Goal: Obtain resource: Download file/media

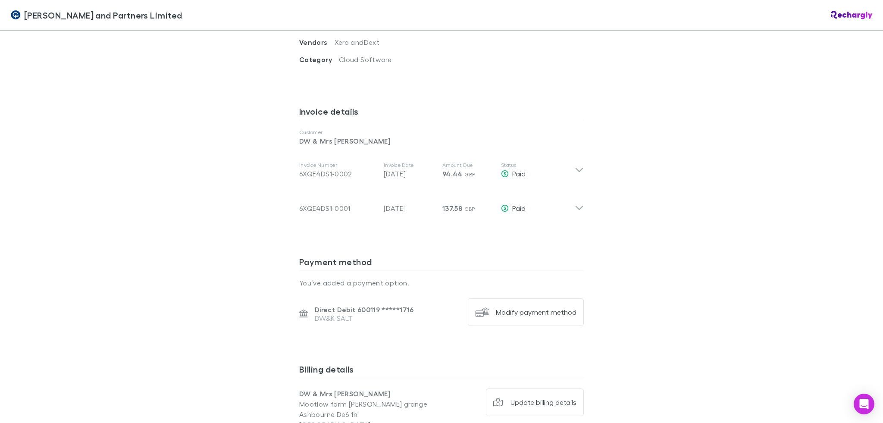
scroll to position [412, 0]
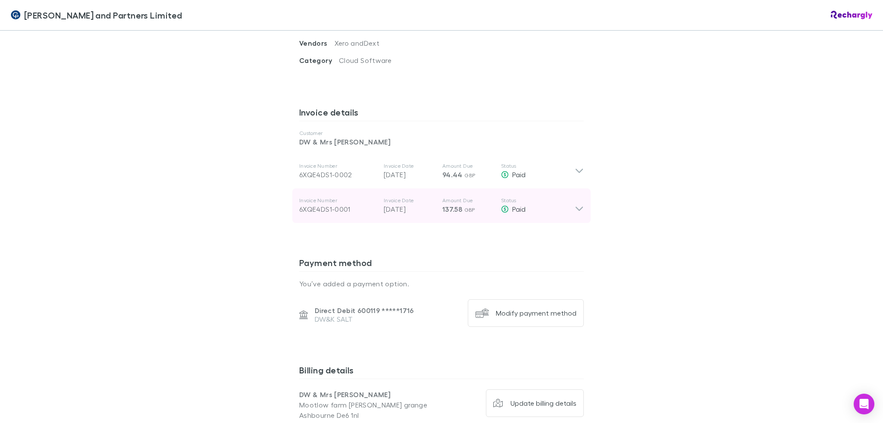
click at [534, 197] on p "Status" at bounding box center [538, 200] width 74 height 7
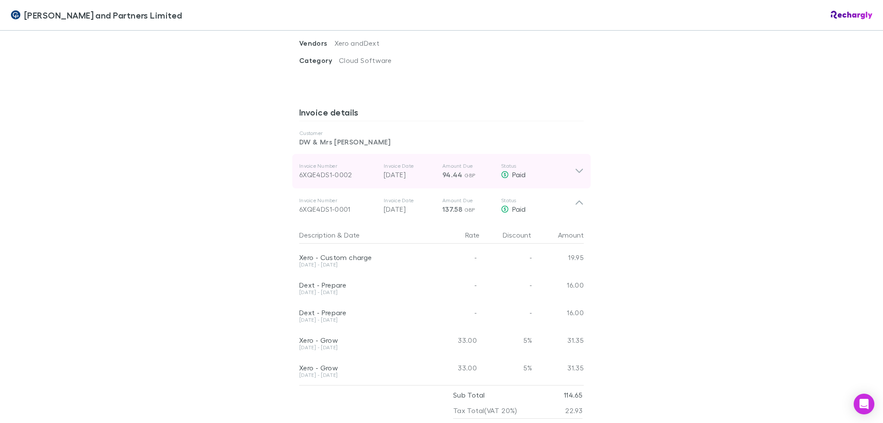
click at [485, 163] on p "Amount Due" at bounding box center [469, 166] width 52 height 7
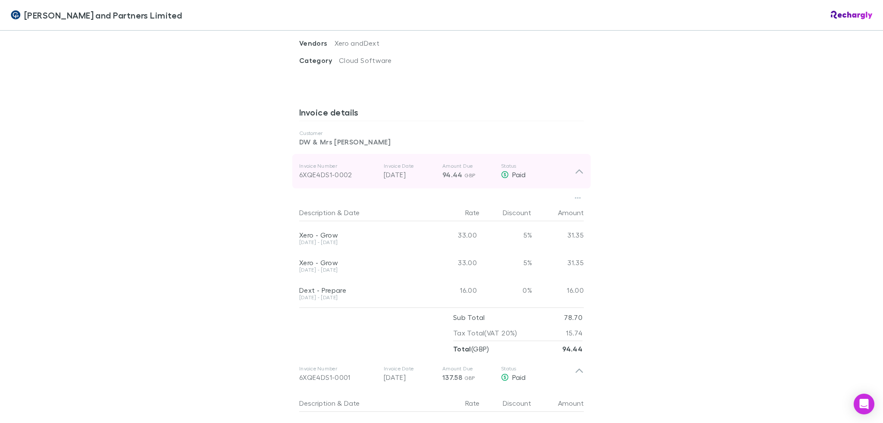
click at [485, 163] on p "Amount Due" at bounding box center [469, 166] width 52 height 7
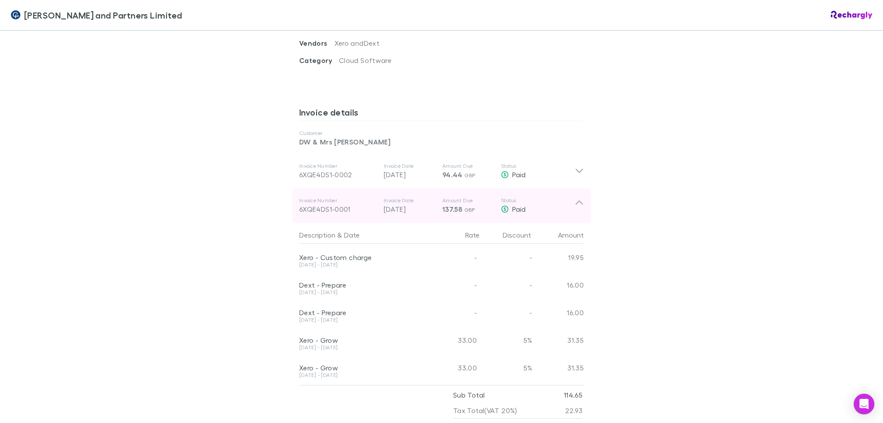
click at [496, 190] on div "Invoice Number 6XQE4DS1-0001 Invoice Date [DATE] Amount Due 137.58 GBP Status P…" at bounding box center [437, 205] width 276 height 31
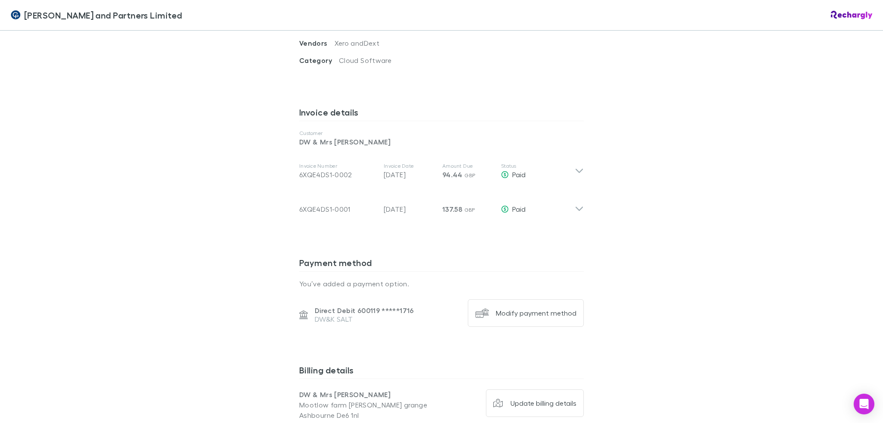
click at [498, 204] on div "Invoice details Customer DW & Mrs [PERSON_NAME] Invoice Number 6XQE4DS1-0002 In…" at bounding box center [441, 175] width 285 height 151
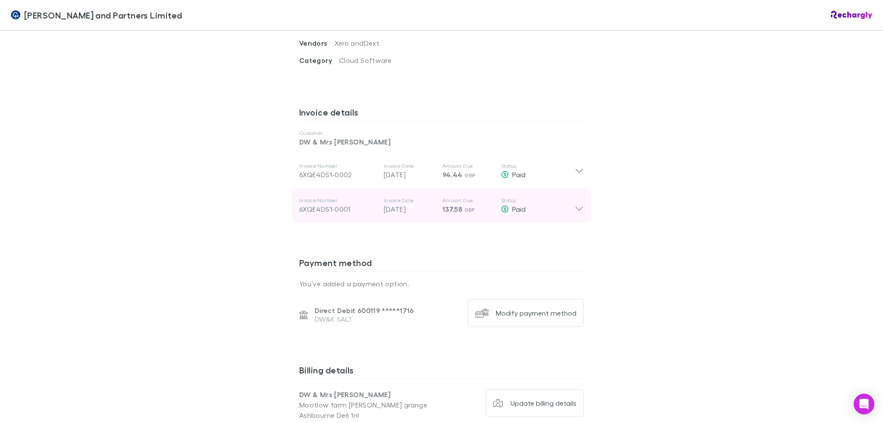
click at [504, 190] on div "Invoice Number 6XQE4DS1-0001 Invoice Date [DATE] Amount Due 137.58 GBP Status P…" at bounding box center [437, 205] width 276 height 31
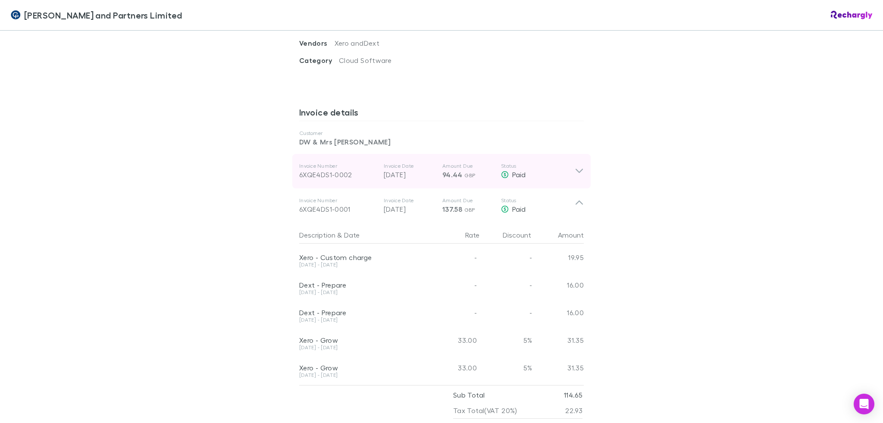
click at [509, 161] on div "Invoice Number 6XQE4DS1-0002 Invoice Date [DATE] Amount Due 94.44 GBP Status Pa…" at bounding box center [437, 171] width 276 height 31
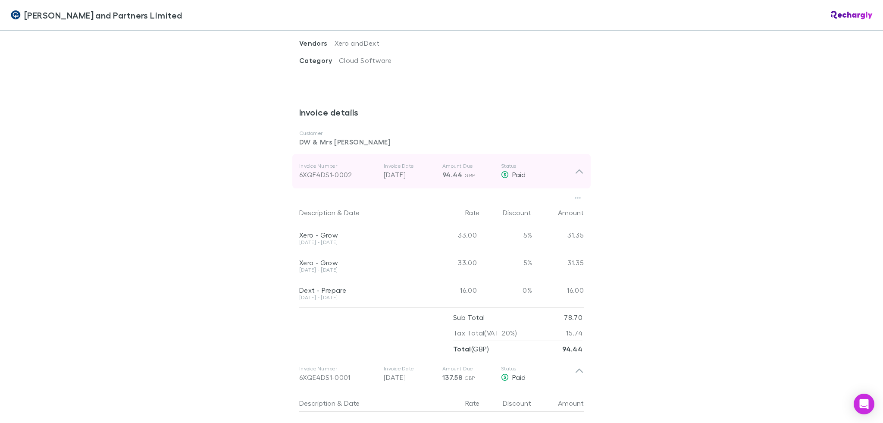
click at [477, 170] on p "94.44 GBP" at bounding box center [469, 175] width 52 height 10
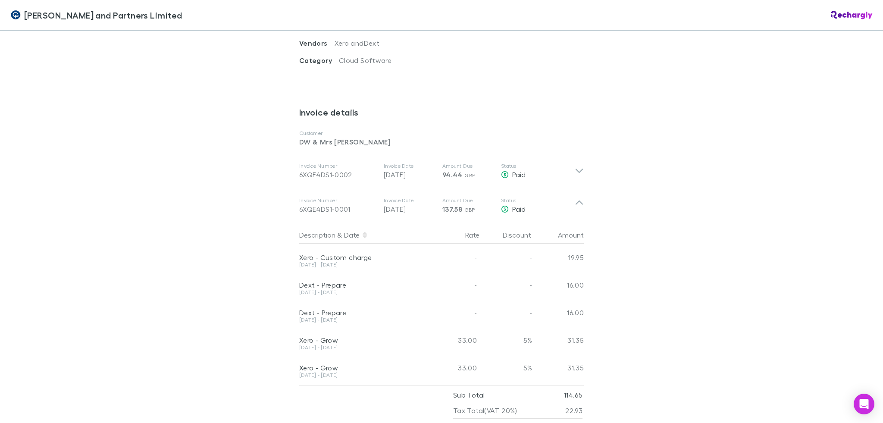
click at [471, 226] on div "Rate" at bounding box center [455, 234] width 52 height 17
click at [465, 223] on div "Description & Date Rate Discount Amount Xero - Custom charge [DATE] - [DATE] - …" at bounding box center [441, 328] width 299 height 211
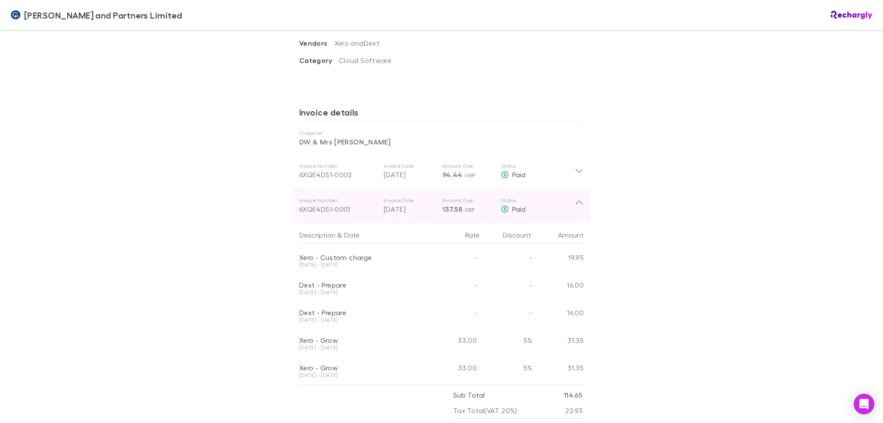
click at [462, 198] on div "Invoice Number 6XQE4DS1-0001 Invoice Date [DATE] Amount Due 137.58 GBP Status P…" at bounding box center [437, 205] width 276 height 31
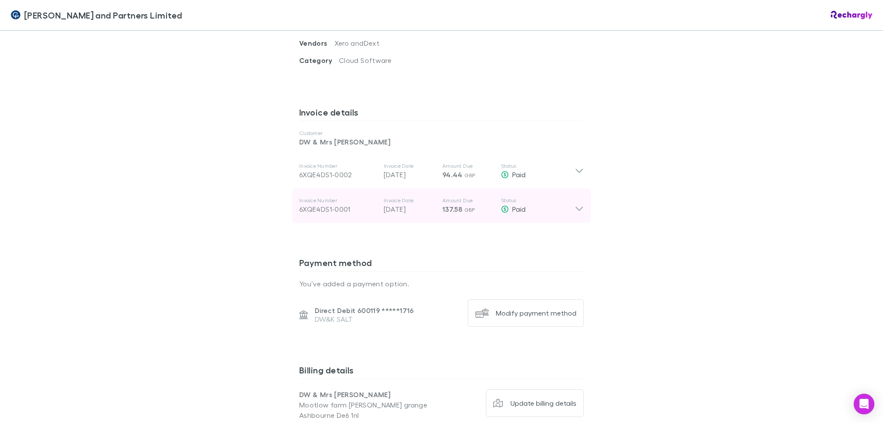
click at [480, 190] on div "Invoice Number 6XQE4DS1-0001 Invoice Date [DATE] Amount Due 137.58 GBP Status P…" at bounding box center [437, 205] width 276 height 31
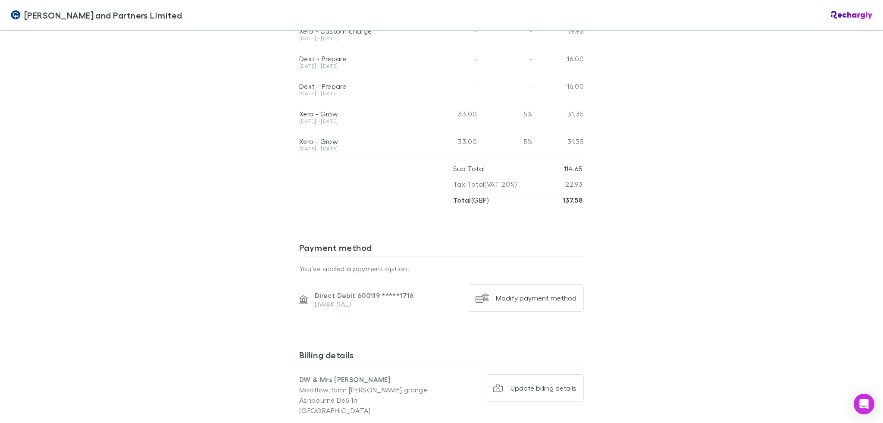
scroll to position [491, 0]
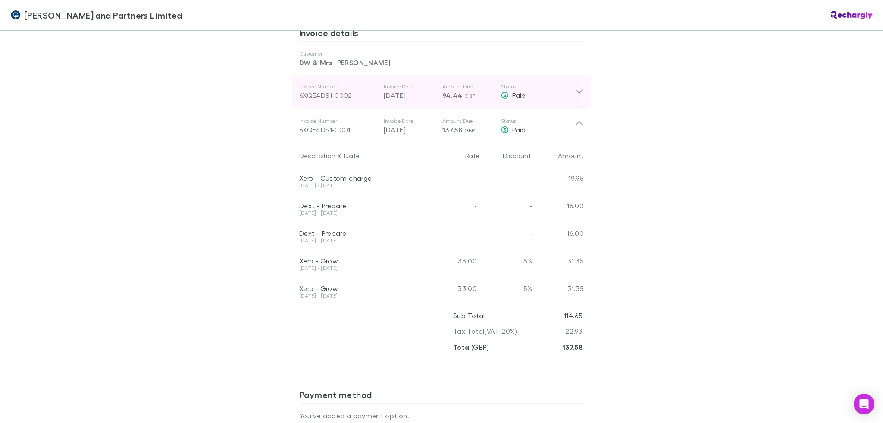
click at [574, 75] on div "Invoice Number 6XQE4DS1-0002 Invoice Date [DATE] Amount Due 94.44 GBP Status Pa…" at bounding box center [441, 92] width 299 height 35
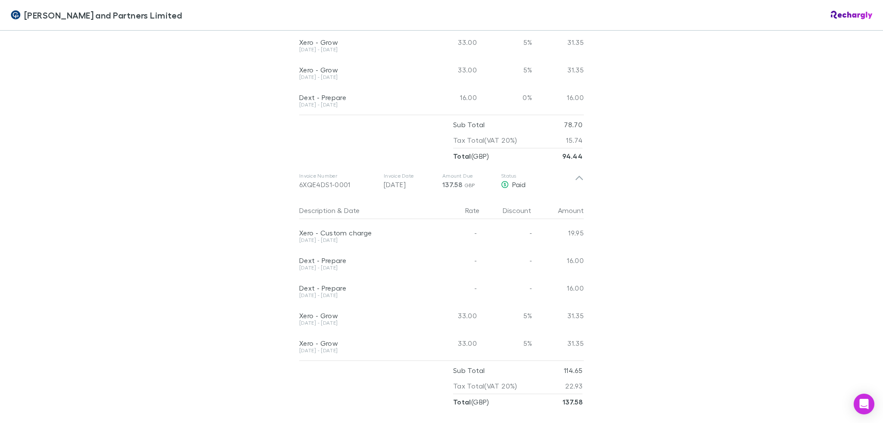
scroll to position [476, 0]
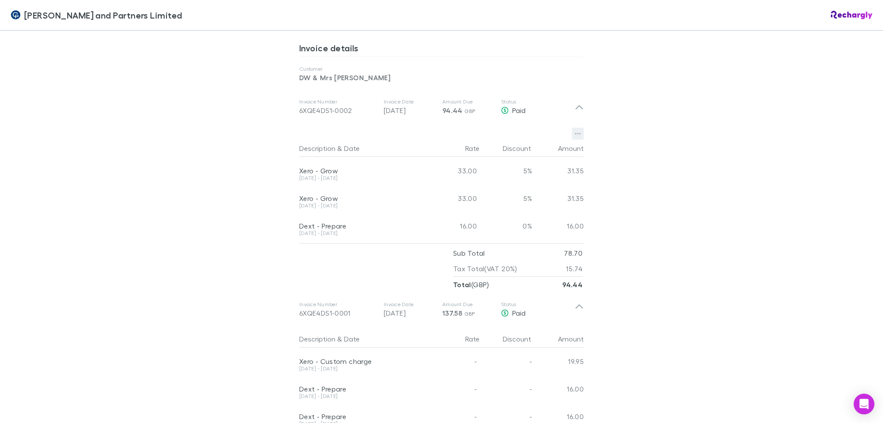
click at [575, 130] on icon "button" at bounding box center [578, 133] width 6 height 7
click at [617, 127] on div at bounding box center [441, 211] width 883 height 423
click at [572, 128] on button "button" at bounding box center [578, 134] width 12 height 12
click at [531, 127] on p "Download PDF" at bounding box center [521, 130] width 105 height 10
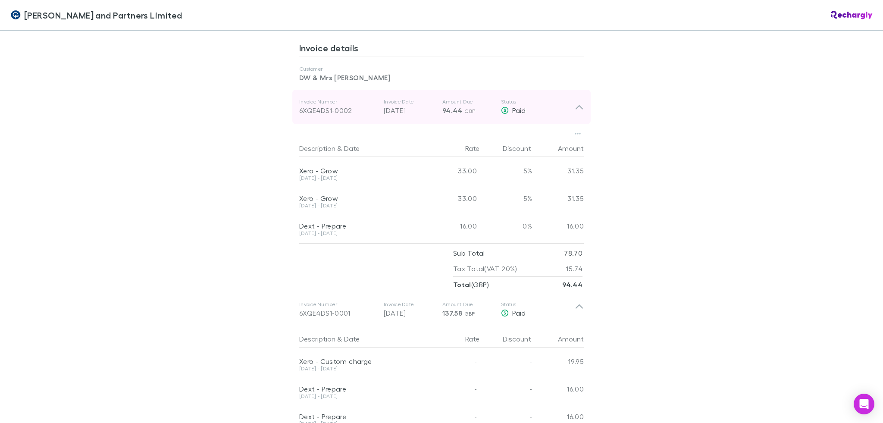
click at [544, 98] on p "Status" at bounding box center [538, 101] width 74 height 7
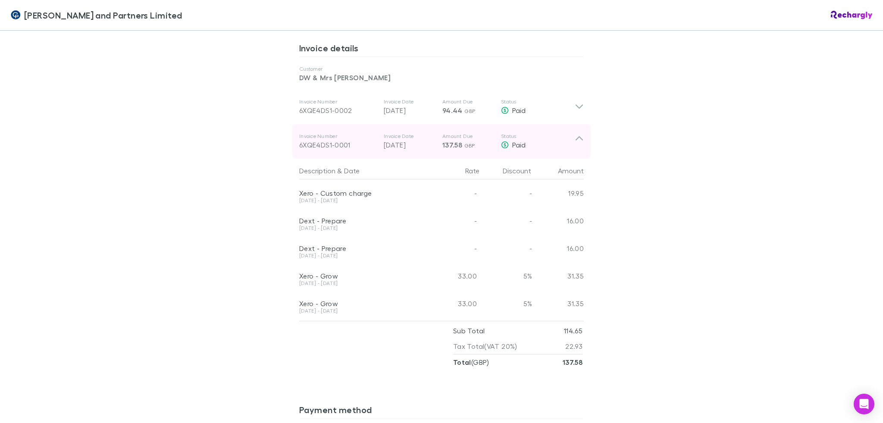
click at [546, 126] on div "Invoice Number 6XQE4DS1-0001 Invoice Date [DATE] Amount Due 137.58 GBP Status P…" at bounding box center [437, 141] width 276 height 31
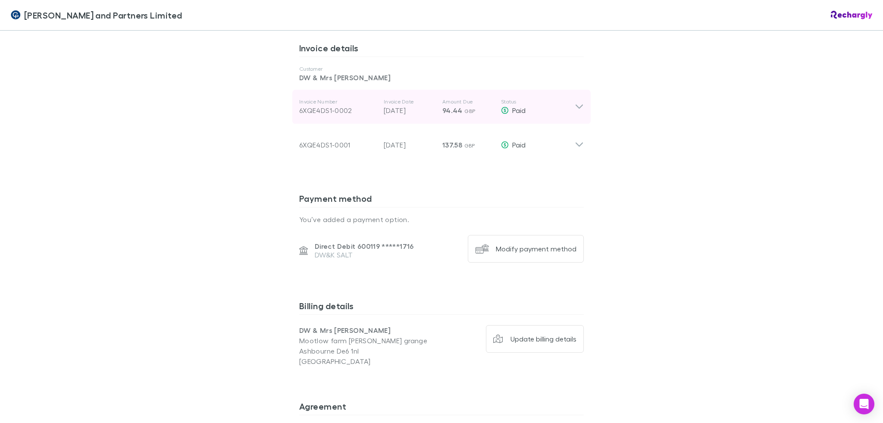
click at [517, 102] on div "Invoice Number 6XQE4DS1-0002 Invoice Date [DATE] Amount Due 94.44 GBP Status Pa…" at bounding box center [441, 107] width 299 height 35
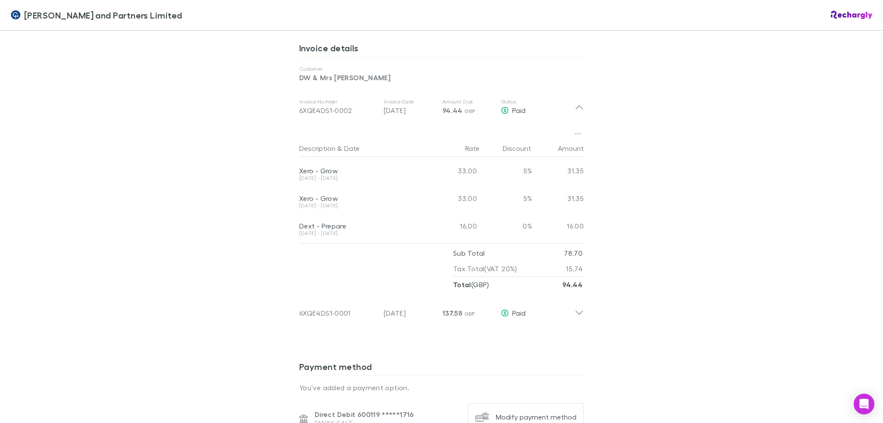
click at [524, 312] on div "Invoice details Customer DW & Mrs [PERSON_NAME] Invoice Number 6XQE4DS1-0002 In…" at bounding box center [441, 195] width 285 height 319
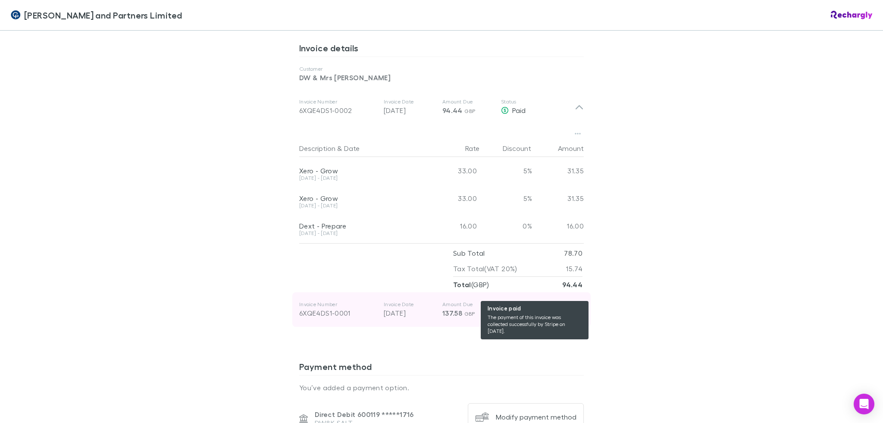
click at [522, 309] on span "Paid" at bounding box center [518, 313] width 13 height 8
click at [519, 309] on span "Paid" at bounding box center [518, 313] width 13 height 8
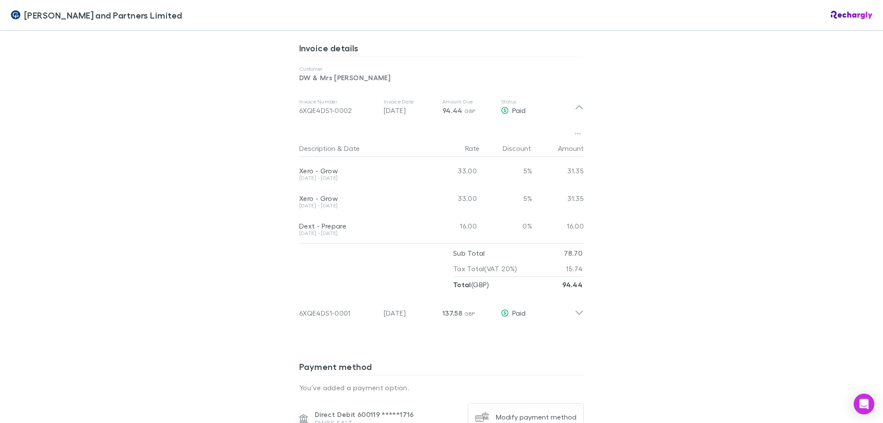
click at [536, 277] on div "Total ( GBP ) 94.44" at bounding box center [517, 285] width 129 height 16
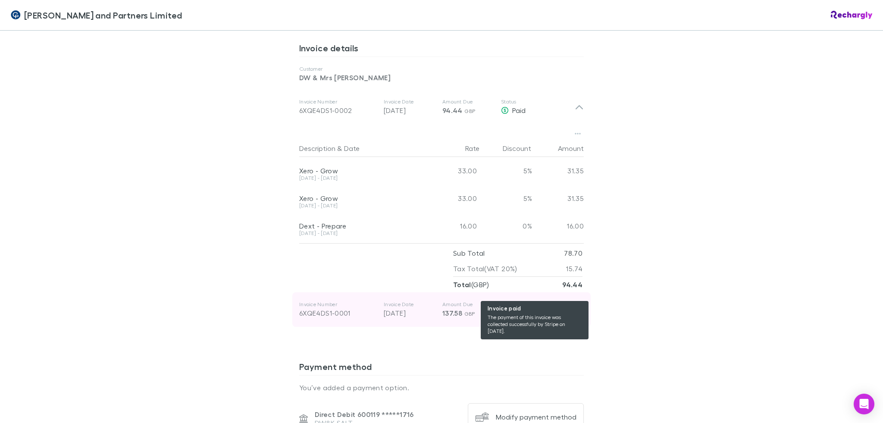
click at [550, 308] on div "Paid" at bounding box center [538, 313] width 74 height 10
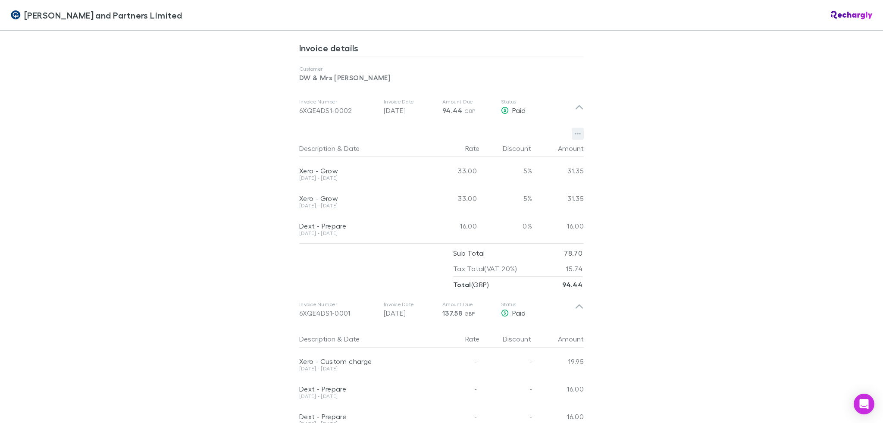
click at [575, 130] on icon "button" at bounding box center [578, 133] width 6 height 7
click at [672, 253] on div at bounding box center [441, 211] width 883 height 423
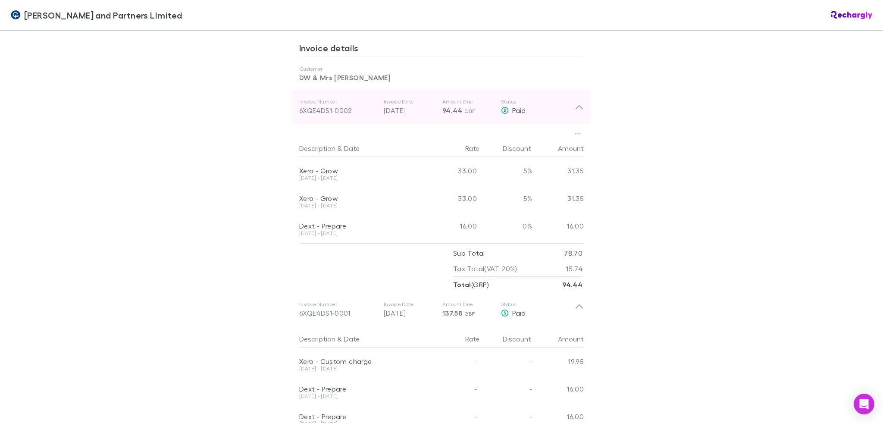
click at [487, 105] on p "94.44 GBP" at bounding box center [469, 110] width 52 height 10
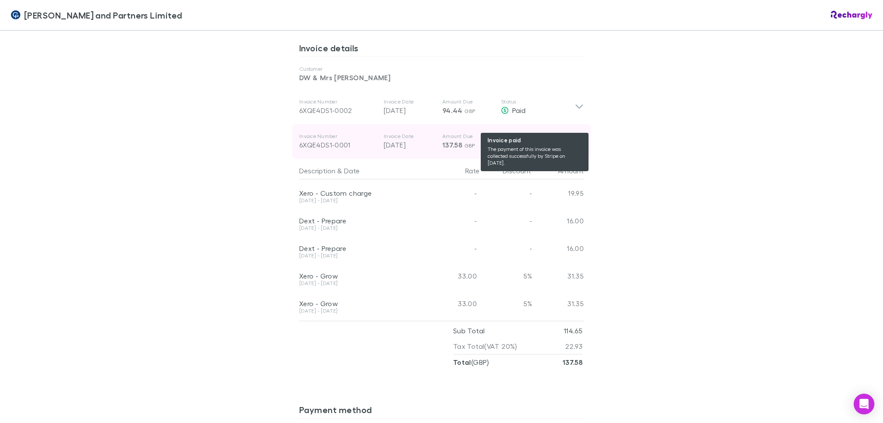
click at [556, 140] on div "Paid" at bounding box center [538, 145] width 74 height 10
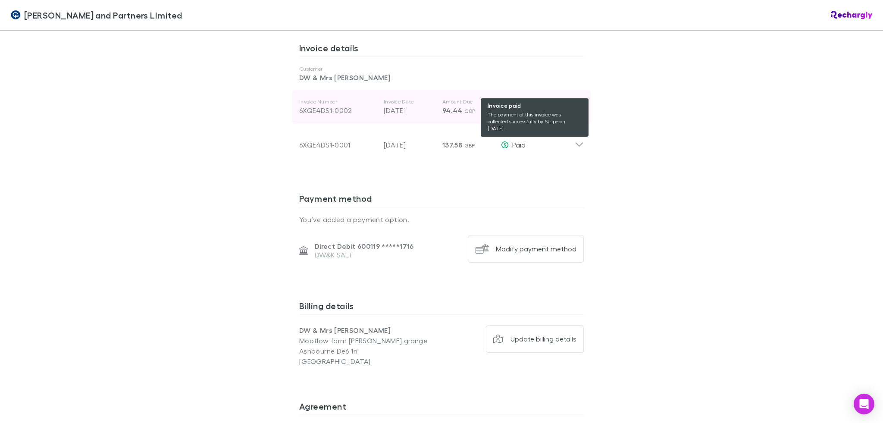
click at [548, 105] on div "Paid" at bounding box center [538, 110] width 74 height 10
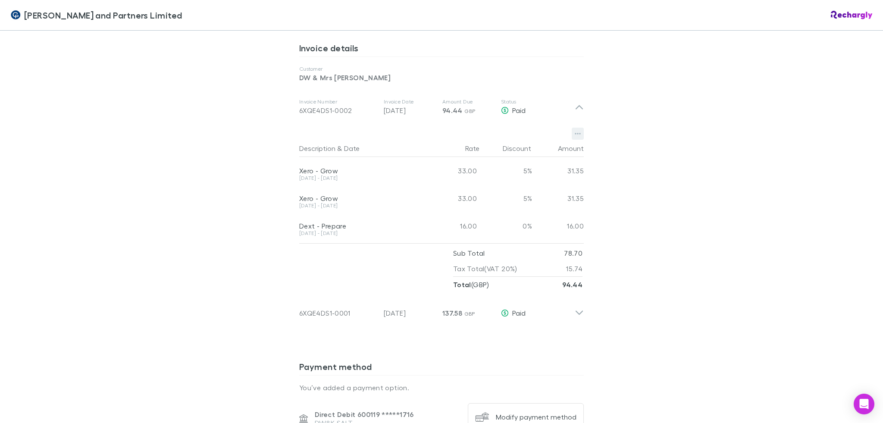
click at [575, 130] on icon "button" at bounding box center [578, 133] width 6 height 7
click at [577, 113] on div at bounding box center [441, 211] width 883 height 423
click at [578, 124] on div "Description & Date Rate Discount Amount Xero - Grow [DATE] - [DATE] 33.00 5% 31…" at bounding box center [441, 208] width 299 height 168
click at [579, 128] on button "button" at bounding box center [578, 134] width 12 height 12
click at [537, 89] on div at bounding box center [441, 211] width 883 height 423
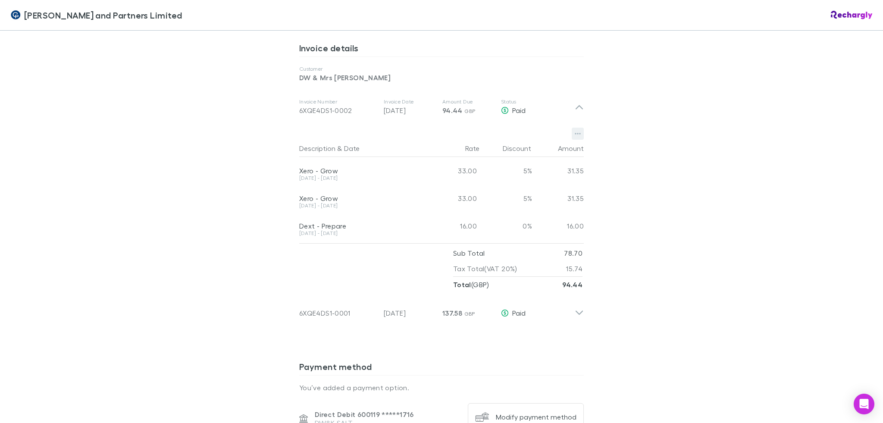
click at [574, 128] on button "button" at bounding box center [578, 134] width 12 height 12
